Goal: Task Accomplishment & Management: Complete application form

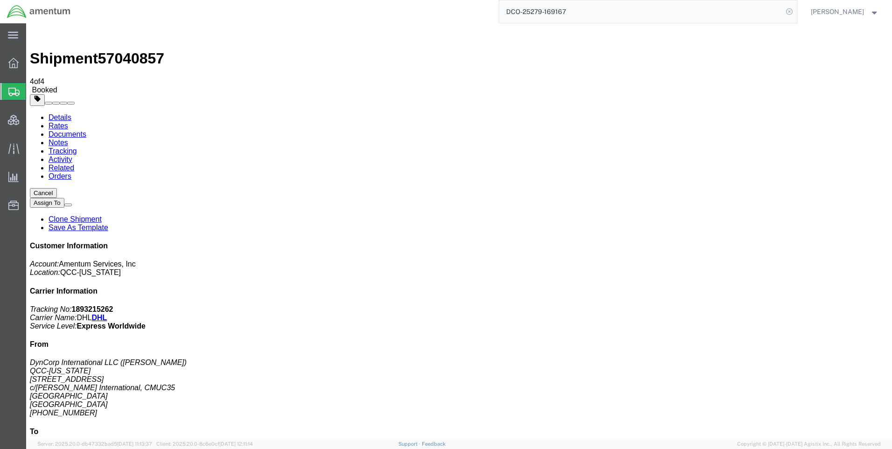
click at [794, 10] on icon at bounding box center [789, 11] width 13 height 13
drag, startPoint x: 797, startPoint y: 8, endPoint x: 774, endPoint y: 10, distance: 22.5
click at [796, 8] on icon at bounding box center [789, 11] width 13 height 13
paste input "DCO-25279-169168"
type input "DCO-25279-169168"
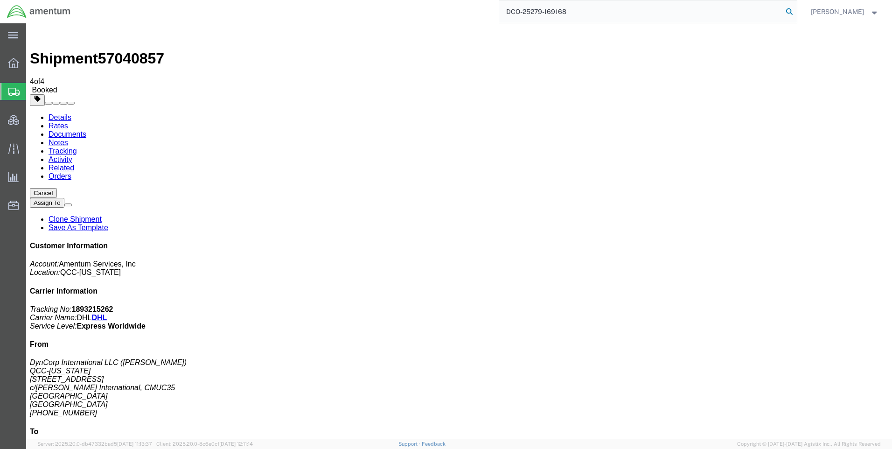
click at [796, 7] on icon at bounding box center [789, 11] width 13 height 13
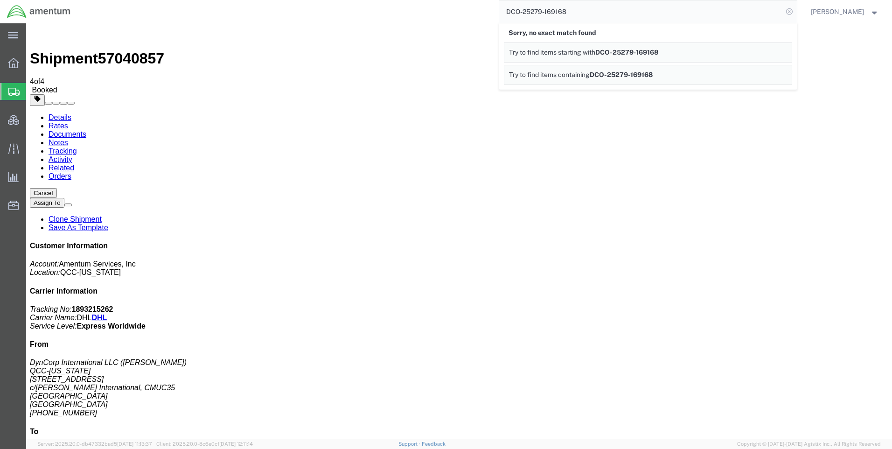
click at [796, 12] on icon at bounding box center [789, 11] width 13 height 13
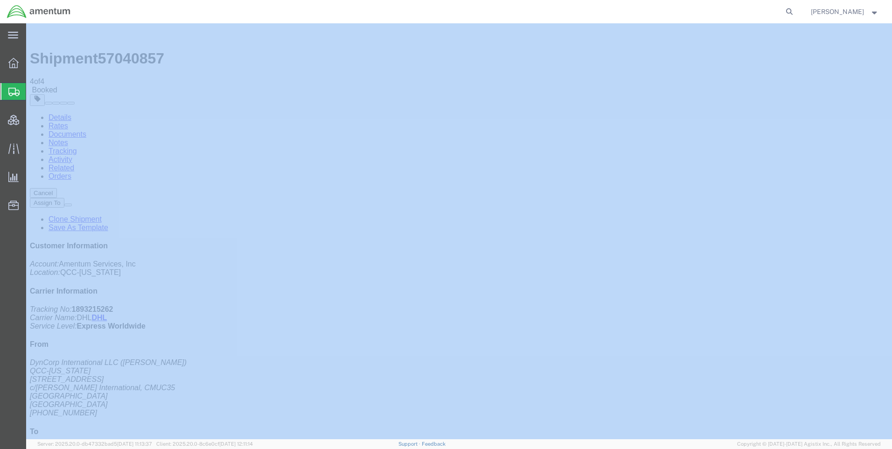
click at [796, 12] on icon at bounding box center [789, 11] width 13 height 13
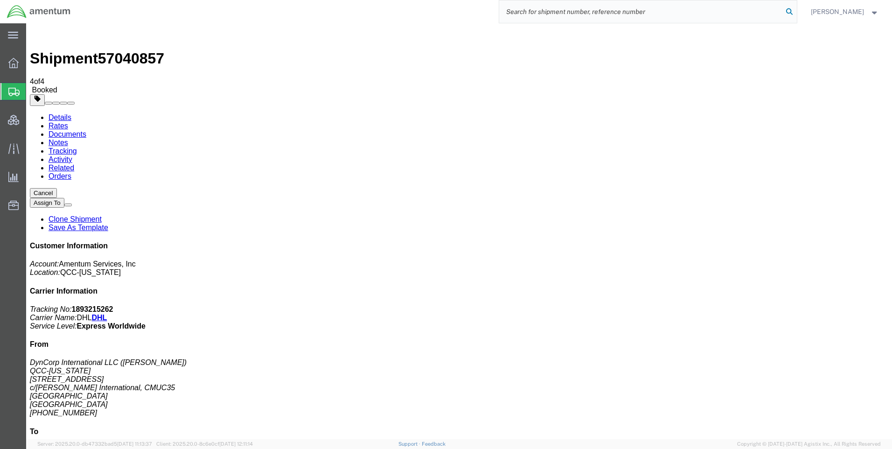
click at [796, 11] on icon at bounding box center [789, 11] width 13 height 13
paste input "DCO-25279-169168"
type input "DCO-25279-169168"
click at [796, 11] on icon at bounding box center [789, 11] width 13 height 13
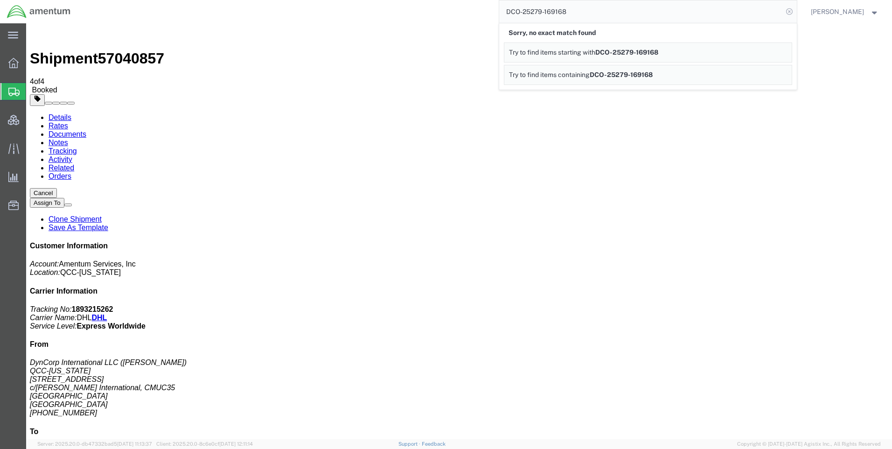
click at [795, 13] on icon at bounding box center [789, 11] width 13 height 13
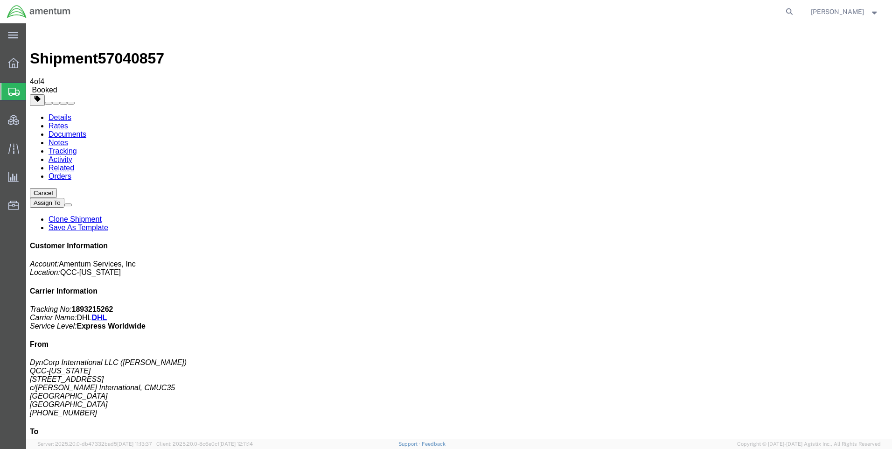
click at [793, 13] on icon at bounding box center [789, 11] width 13 height 13
paste input "DCO-25279-169168"
type input "DCO-25279-169168"
click at [795, 12] on icon at bounding box center [789, 11] width 13 height 13
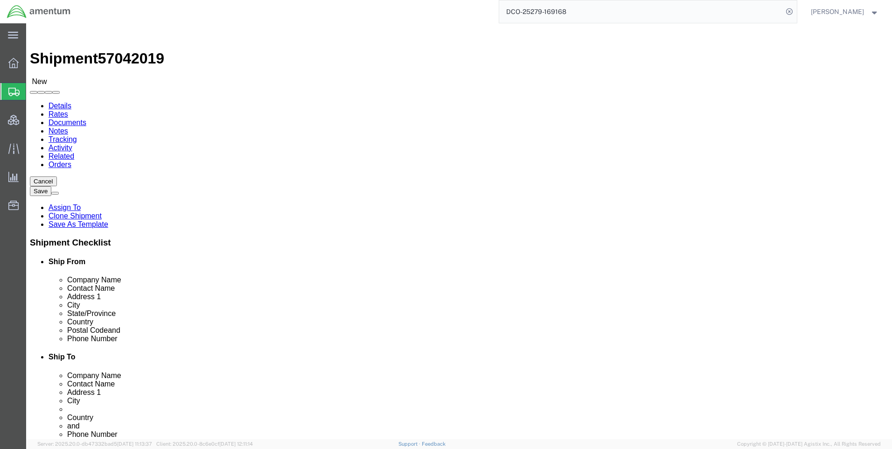
select select "42668"
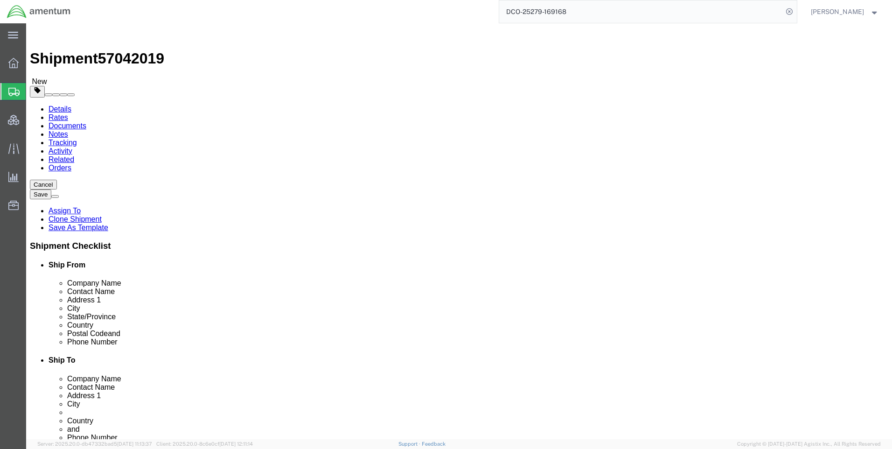
click input "_"
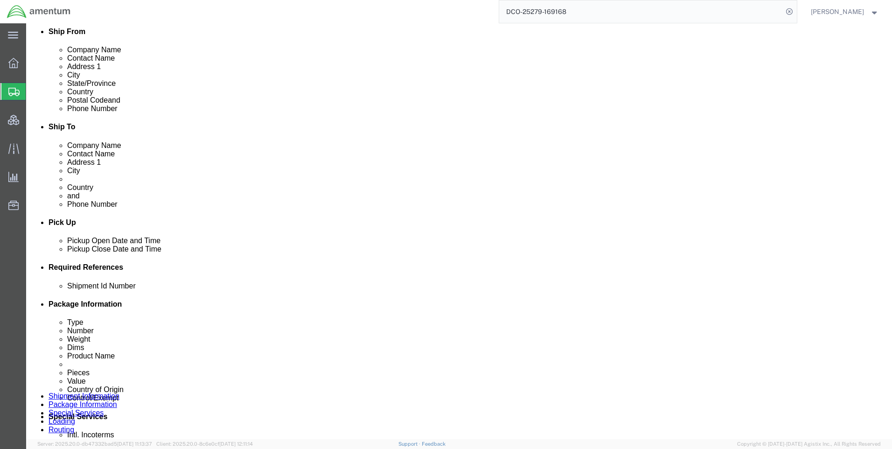
scroll to position [373, 0]
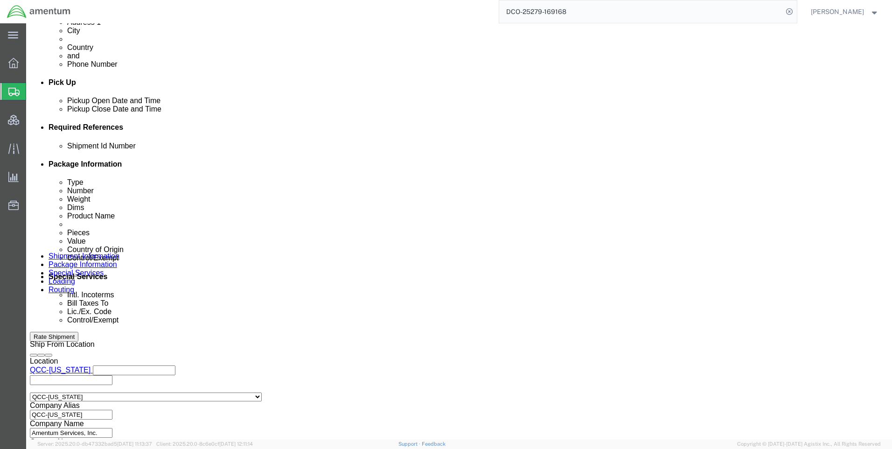
type input "__"
click icon
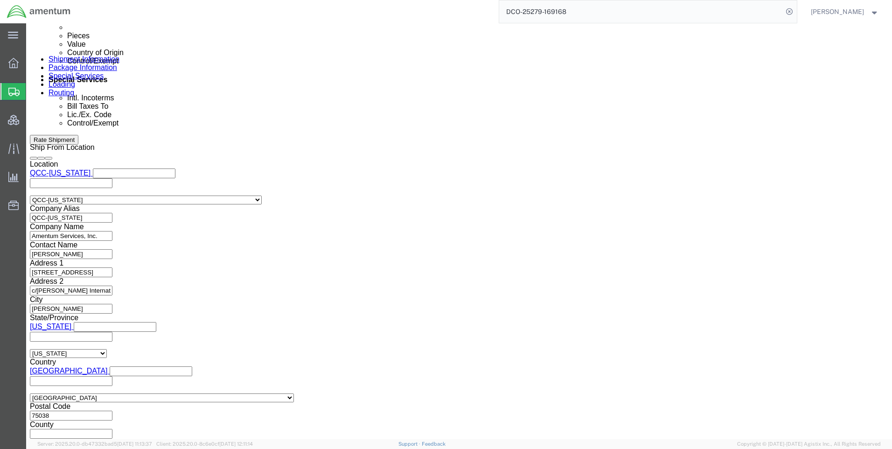
scroll to position [588, 0]
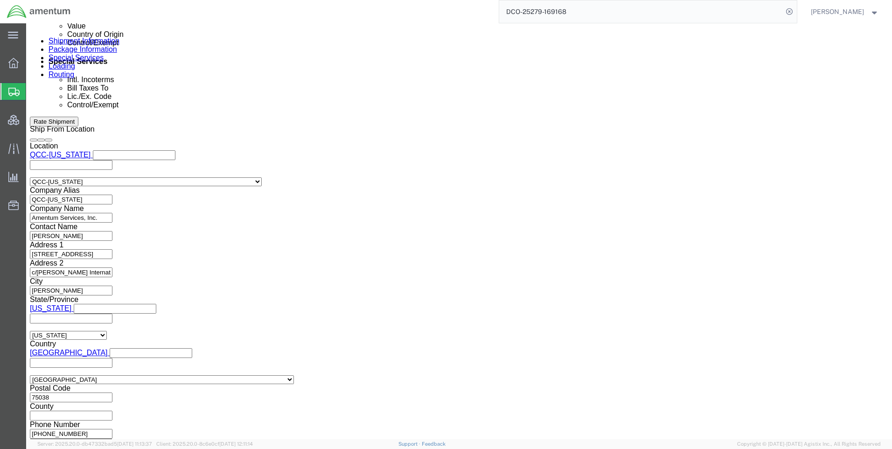
click button "Continue"
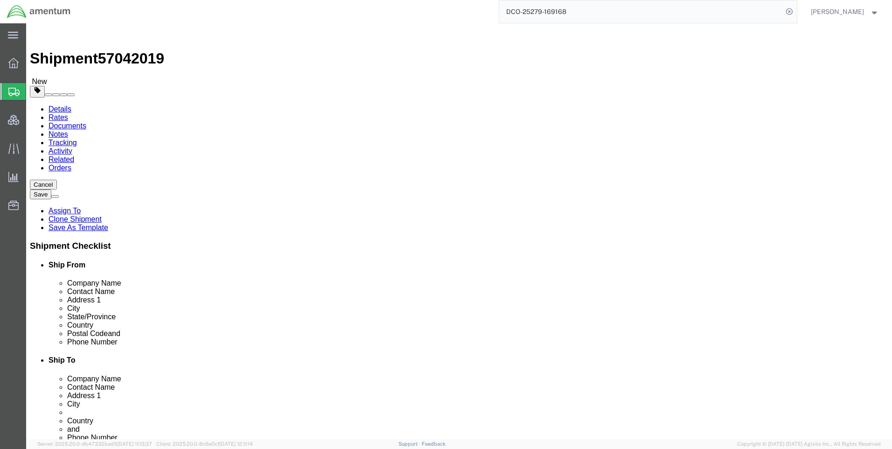
click icon
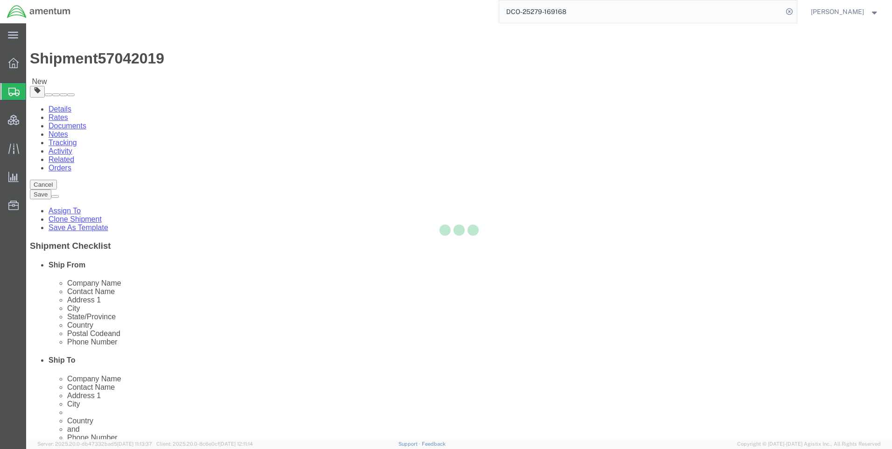
select select
select select "DEPARTMENT"
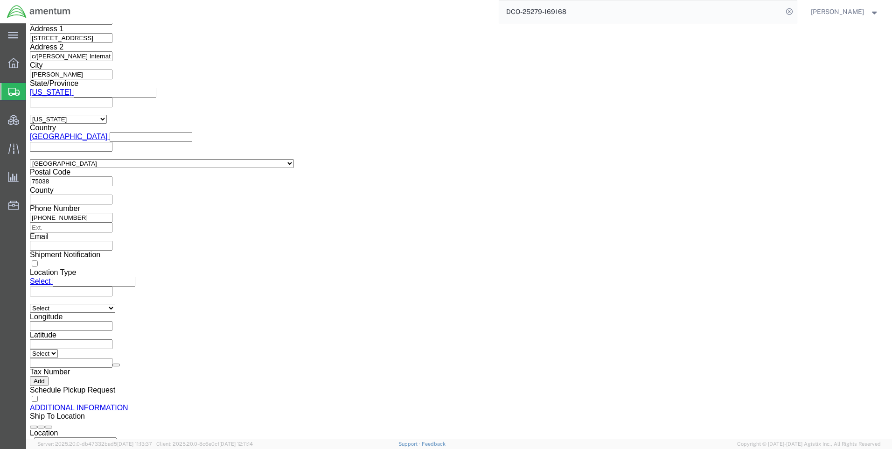
scroll to position [653, 0]
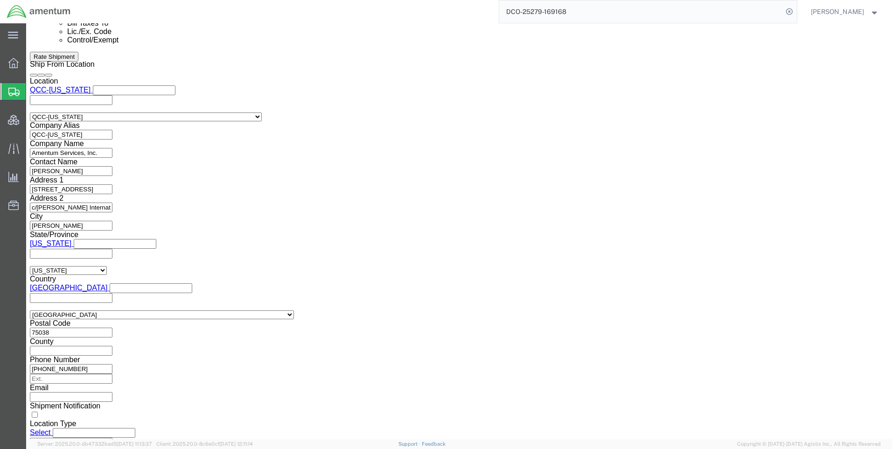
drag, startPoint x: 154, startPoint y: 176, endPoint x: 155, endPoint y: 185, distance: 8.9
click select "Select ATF BIS DEA EPA FDA FTR ITAR OFAC Other (OPA)"
select select "FTR"
click select "Select ATF BIS DEA EPA FDA FTR ITAR OFAC Other (OPA)"
drag, startPoint x: 167, startPoint y: 195, endPoint x: 165, endPoint y: 187, distance: 8.1
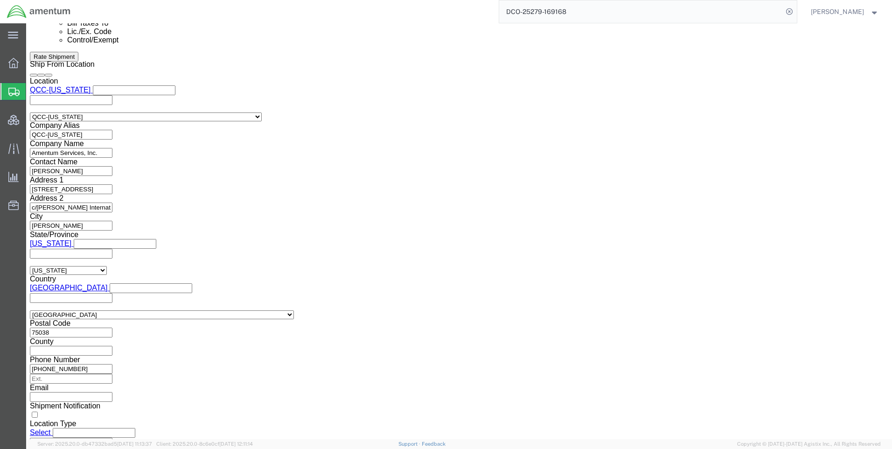
click select "Select 30.2(d)(2) 30.36 30.37(a) 30.37(f) 30.37(g) 30.37(h) 30.37(i) 30.37(j) 3…"
select select "30.37(a)"
click select "Select 30.2(d)(2) 30.36 30.37(a) 30.37(f) 30.37(g) 30.37(h) 30.37(i) 30.37(j) 3…"
click select "Select AES-Direct EEI Carrier File EEI EEI Exempt"
select select "EXEM"
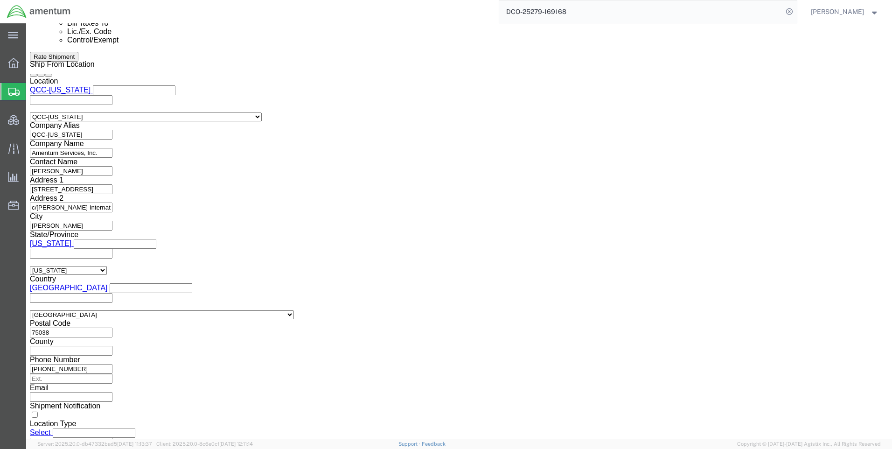
click select "Select AES-Direct EEI Carrier File EEI EEI Exempt"
click button "Rate Shipment"
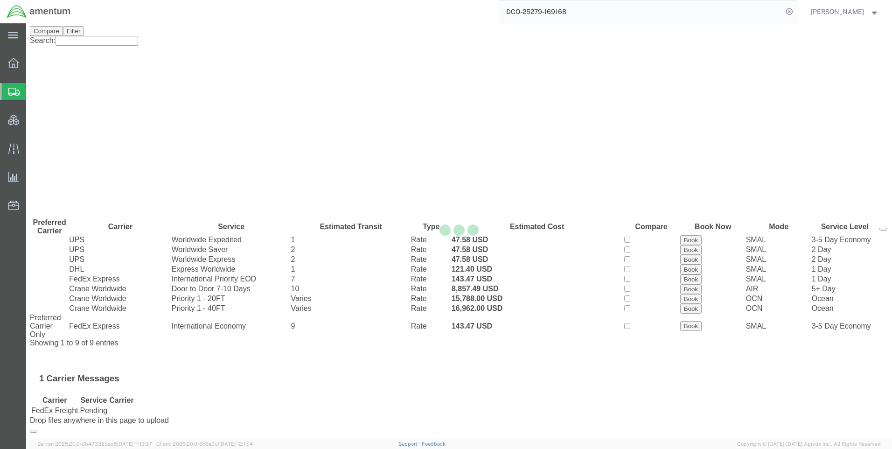
scroll to position [0, 0]
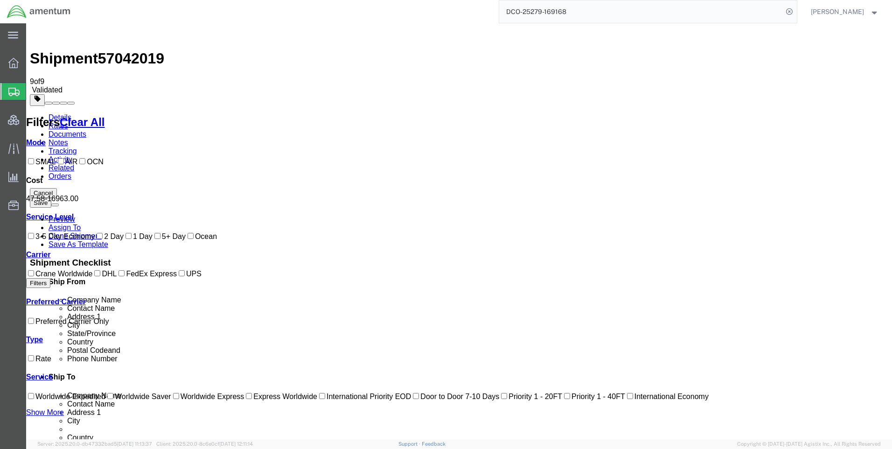
drag, startPoint x: 499, startPoint y: 186, endPoint x: 474, endPoint y: 185, distance: 24.8
copy b "121.40"
